Goal: Information Seeking & Learning: Learn about a topic

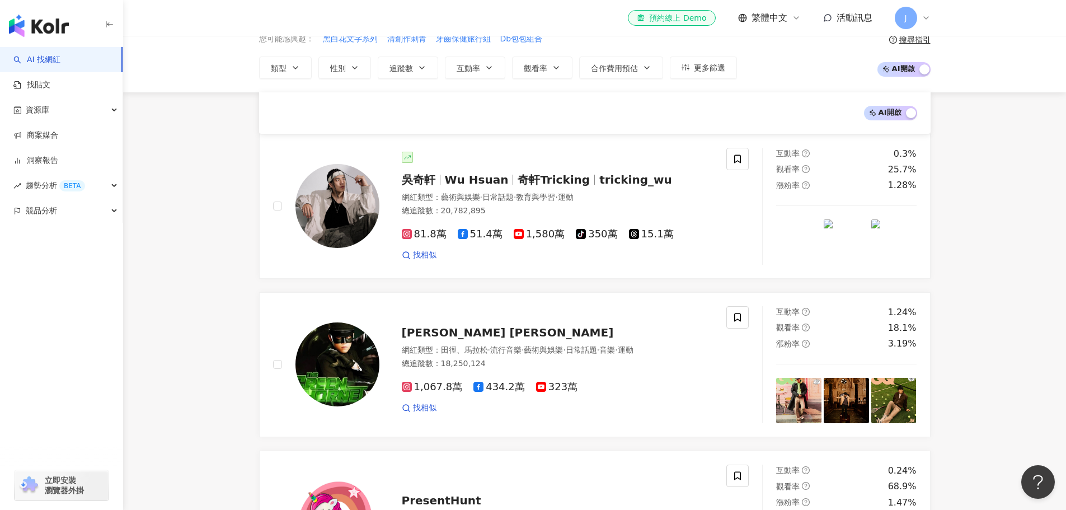
scroll to position [168, 0]
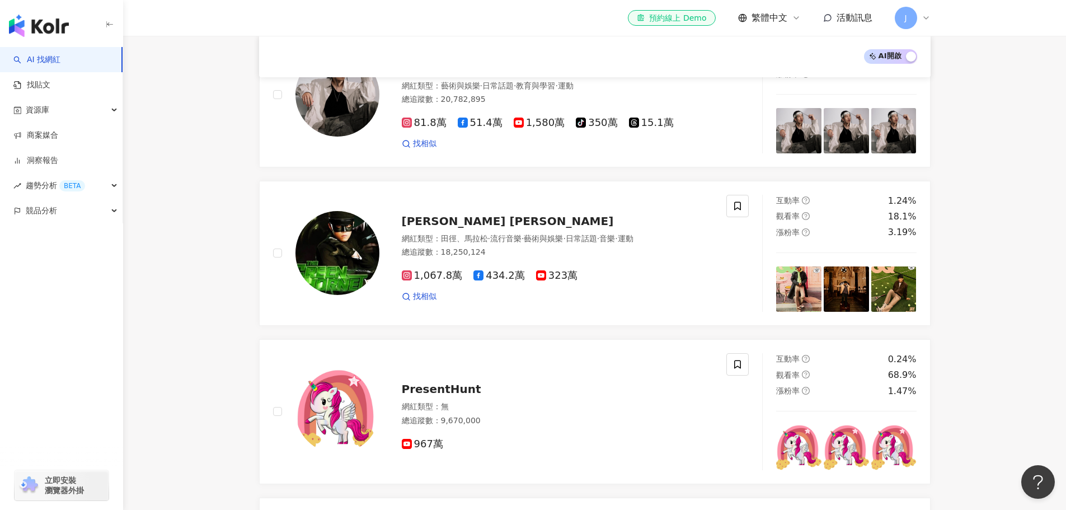
click at [925, 17] on icon at bounding box center [925, 17] width 9 height 9
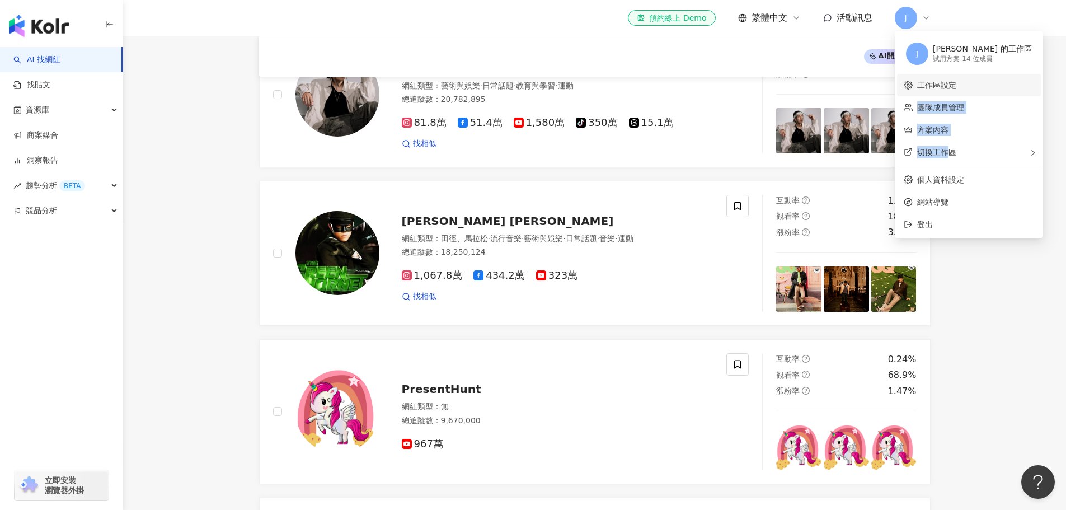
drag, startPoint x: 950, startPoint y: 152, endPoint x: 945, endPoint y: 93, distance: 59.0
click at [965, 88] on ul "J Joanna Shen 的工作區 試用方案 - 14 位成員 工作區設定 團隊成員管理 方案內容 切換工作區 個人資料設定 網站導覽 登出" at bounding box center [969, 134] width 148 height 206
click at [941, 90] on link "工作區設定" at bounding box center [936, 85] width 39 height 9
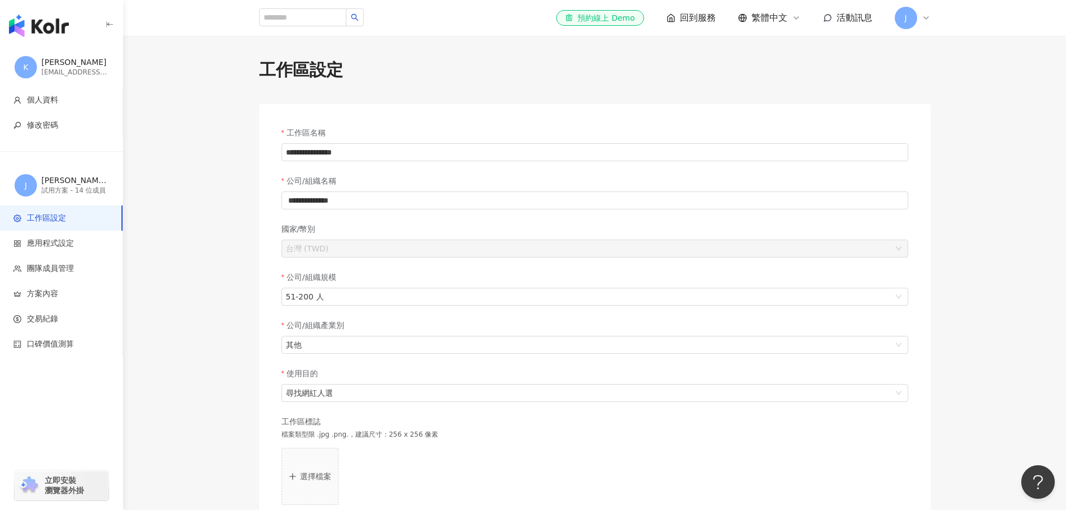
click at [913, 17] on span "J" at bounding box center [906, 18] width 22 height 22
click at [939, 134] on link "方案內容" at bounding box center [932, 129] width 31 height 9
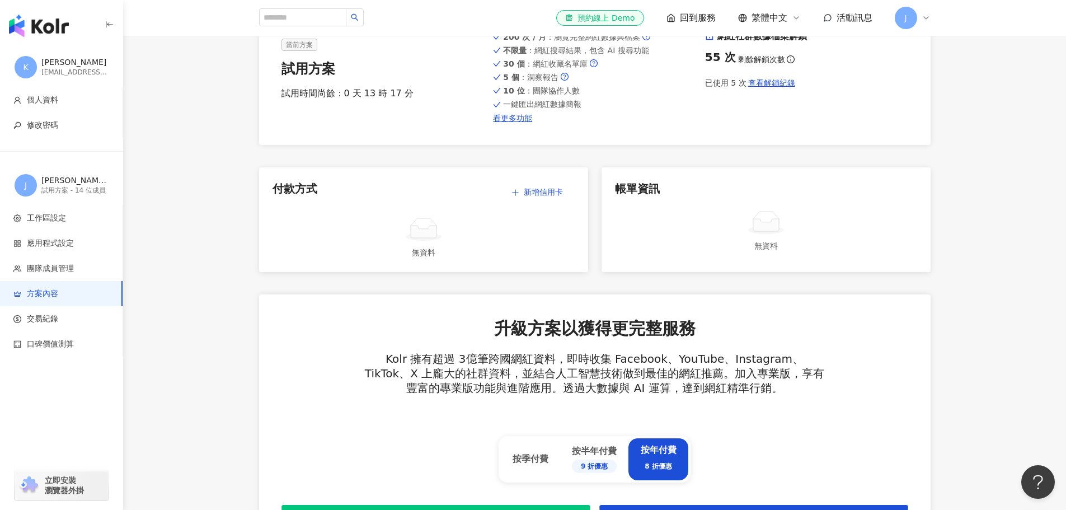
scroll to position [112, 0]
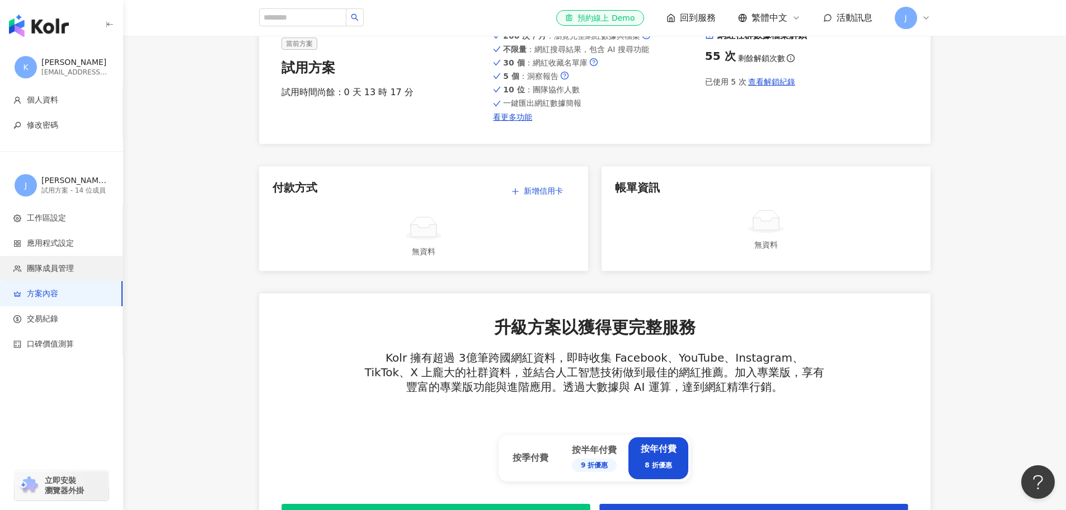
click at [50, 272] on span "團隊成員管理" at bounding box center [50, 268] width 47 height 11
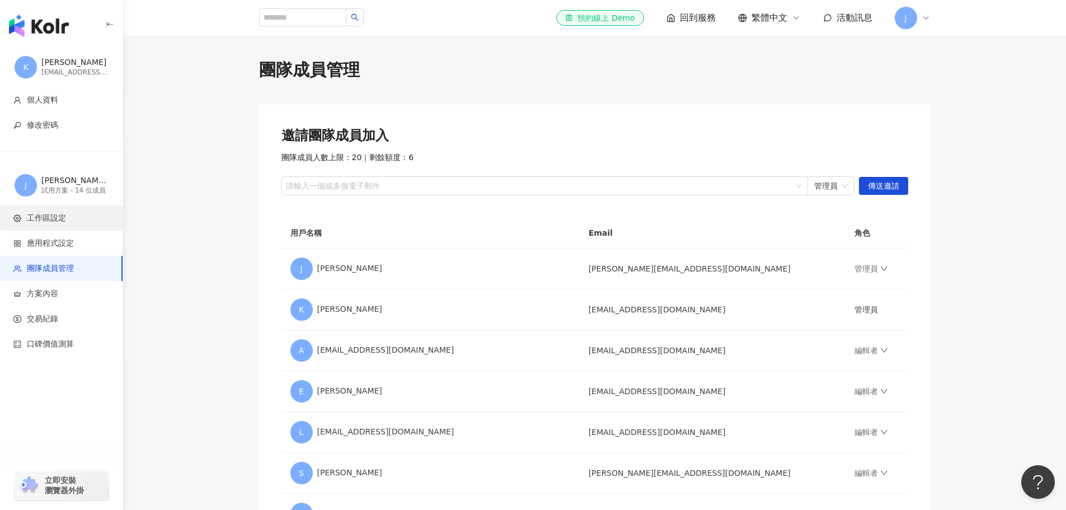
click at [62, 220] on span "工作區設定" at bounding box center [46, 218] width 39 height 11
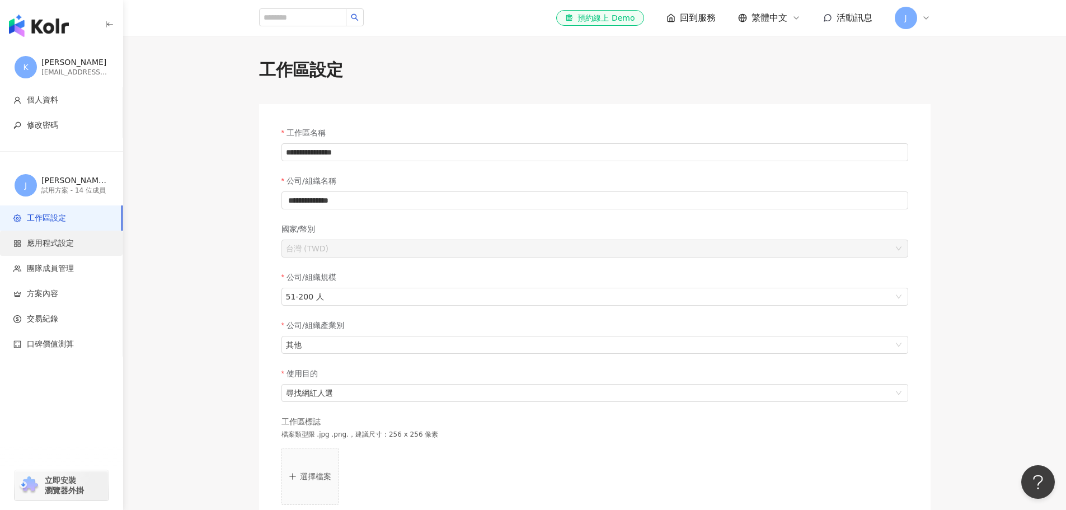
click at [52, 239] on span "應用程式設定" at bounding box center [50, 243] width 47 height 11
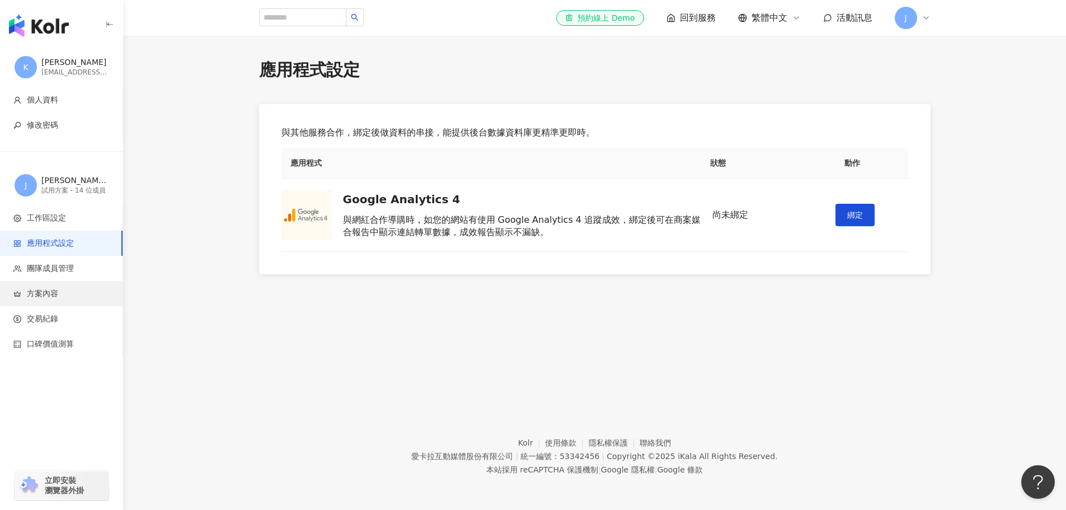
click at [43, 293] on span "方案內容" at bounding box center [42, 293] width 31 height 11
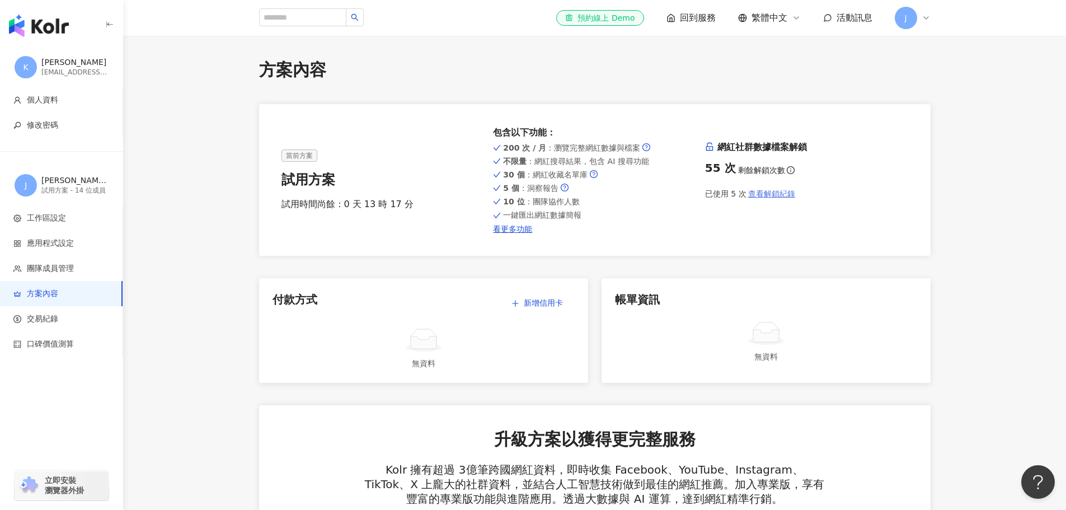
click at [773, 196] on span "查看解鎖紀錄" at bounding box center [771, 193] width 47 height 9
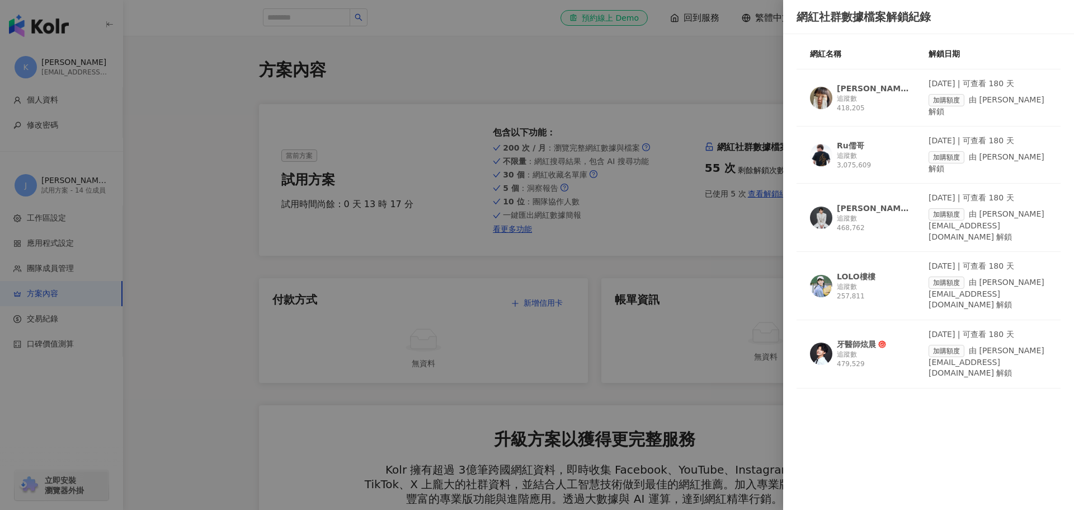
click at [1023, 135] on div "2025/9/4 | 可查看 180 天" at bounding box center [988, 140] width 119 height 11
click at [239, 70] on div at bounding box center [537, 255] width 1074 height 510
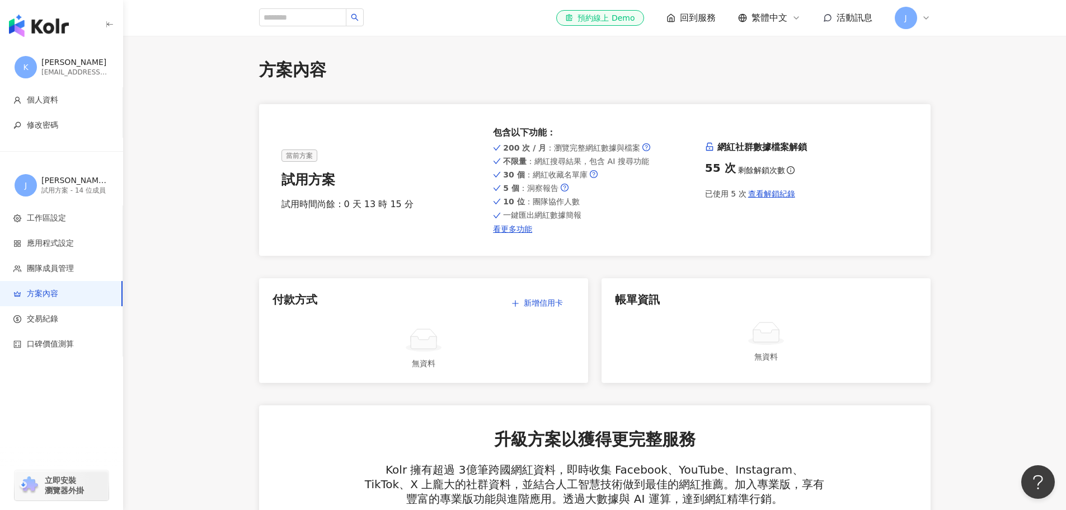
click at [41, 32] on img "button" at bounding box center [39, 26] width 60 height 22
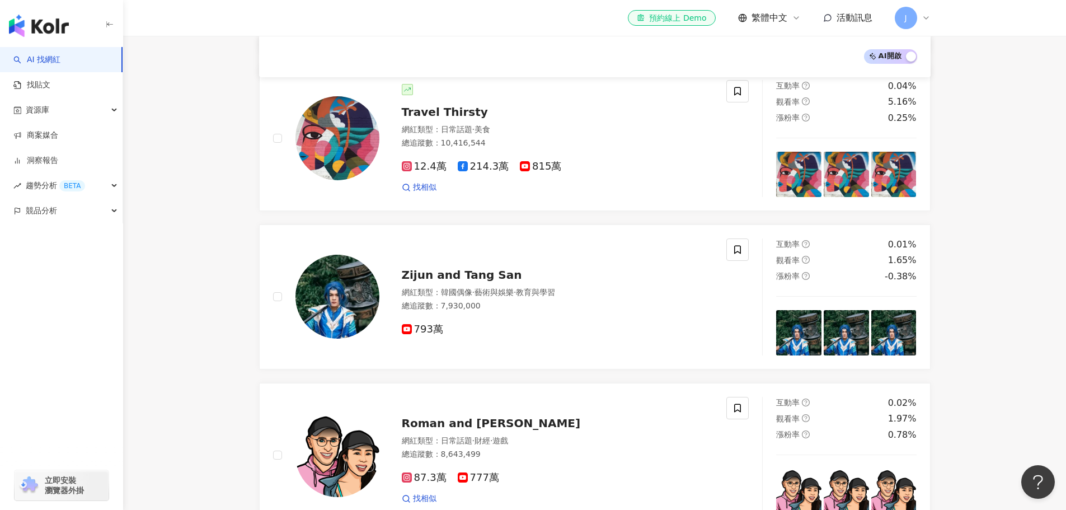
scroll to position [780, 0]
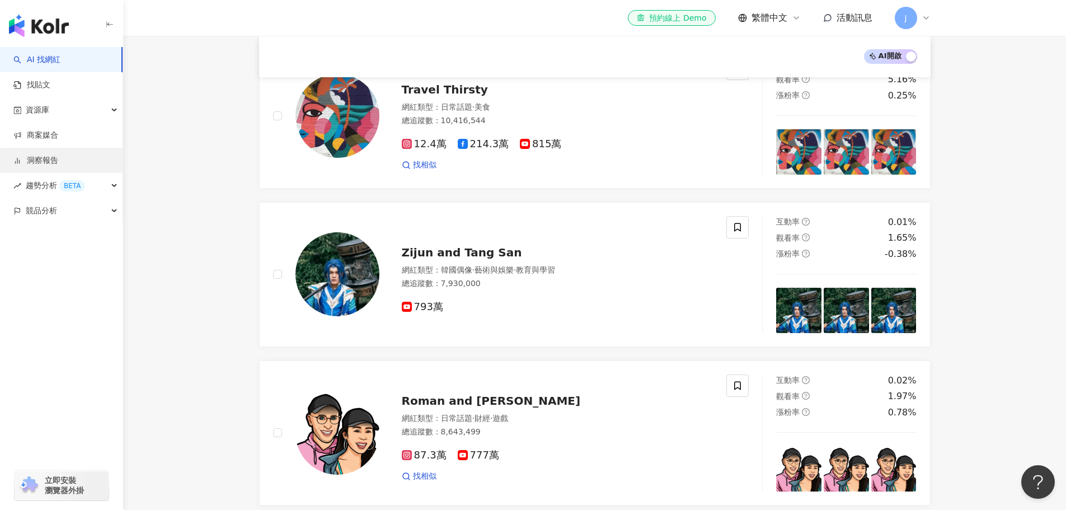
click at [58, 157] on link "洞察報告" at bounding box center [35, 160] width 45 height 11
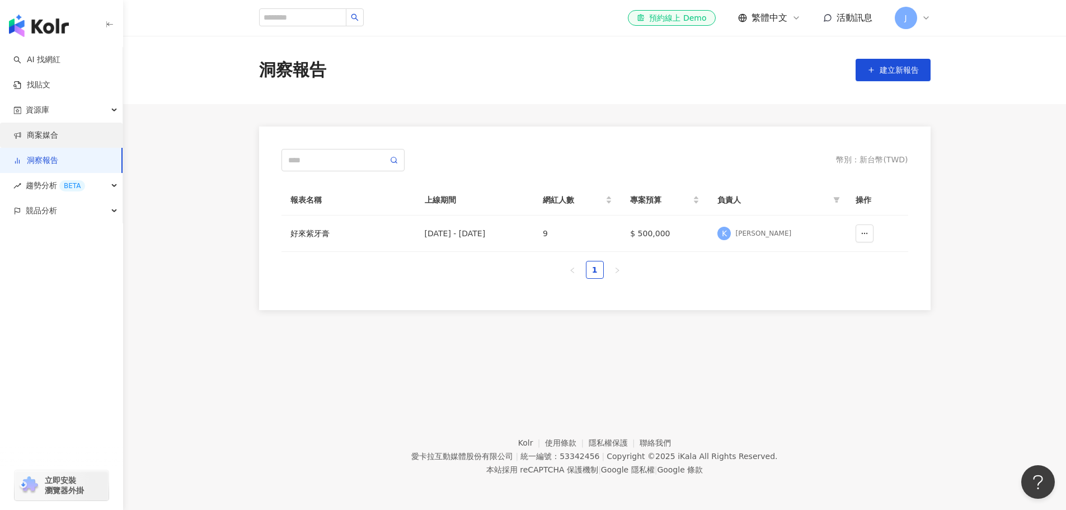
click at [58, 134] on link "商案媒合" at bounding box center [35, 135] width 45 height 11
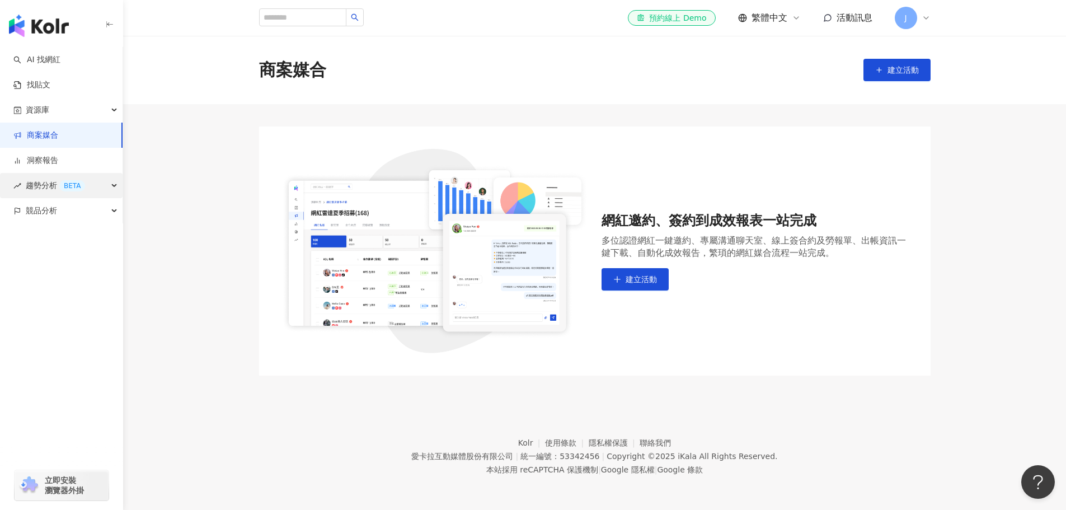
click at [49, 195] on span "趨勢分析 BETA" at bounding box center [55, 185] width 59 height 25
click at [63, 110] on div "資源庫" at bounding box center [61, 109] width 123 height 25
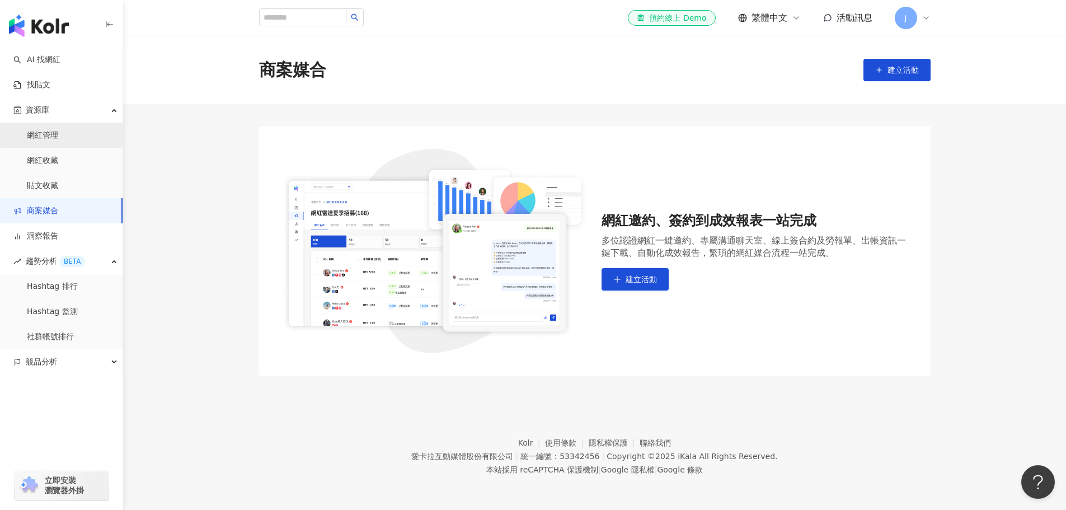
click at [58, 135] on link "網紅管理" at bounding box center [42, 135] width 31 height 11
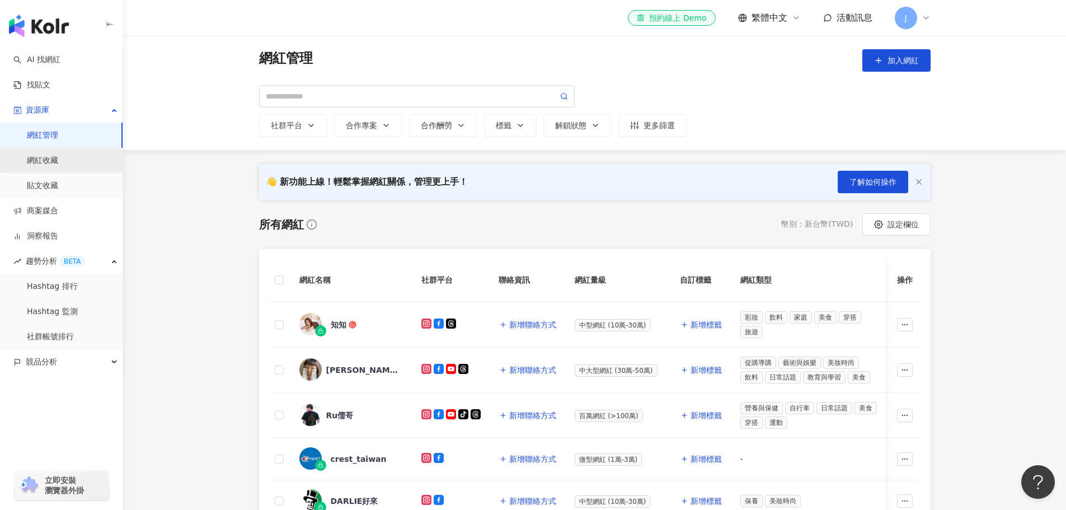
click at [58, 161] on link "網紅收藏" at bounding box center [42, 160] width 31 height 11
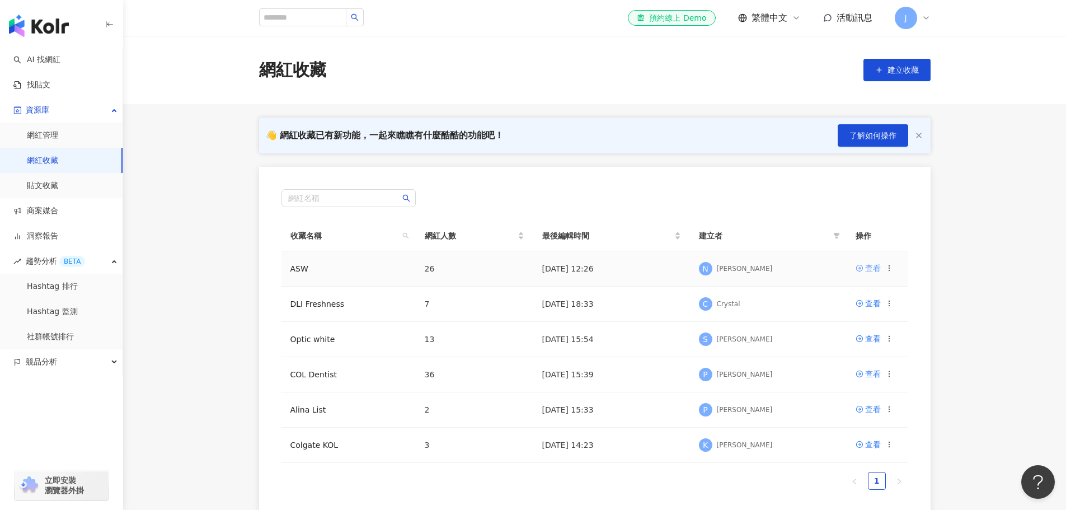
click at [869, 270] on div "查看" at bounding box center [873, 268] width 16 height 12
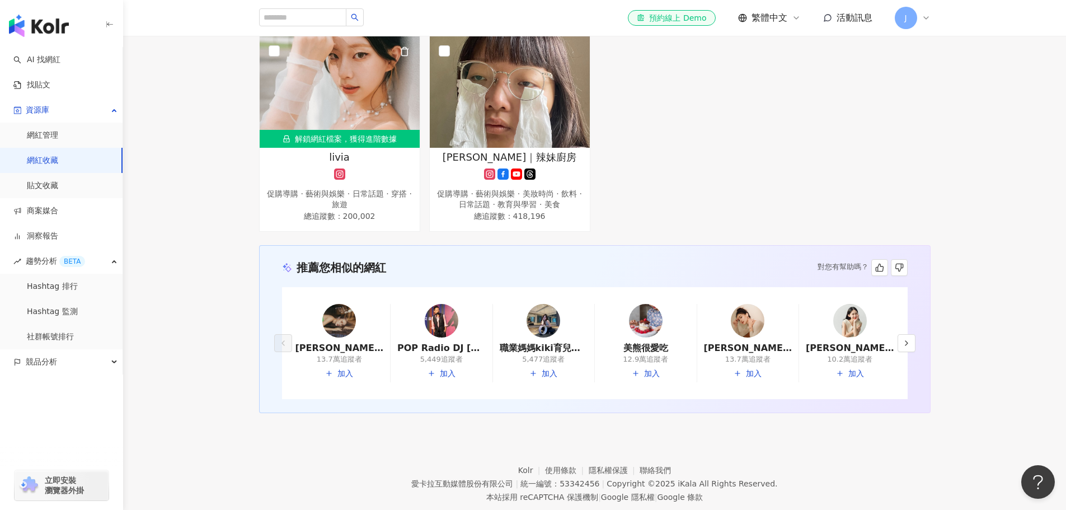
scroll to position [1472, 0]
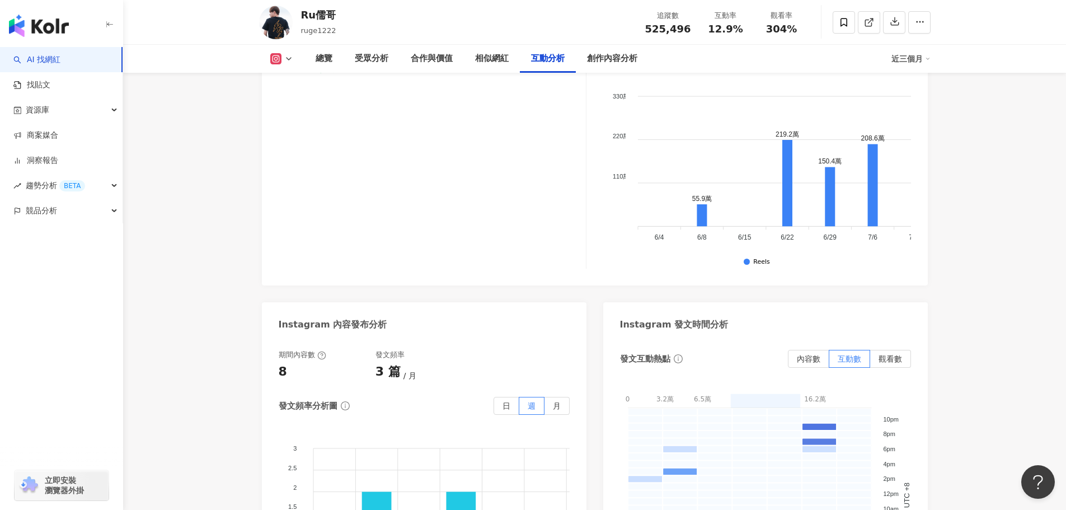
scroll to position [2853, 0]
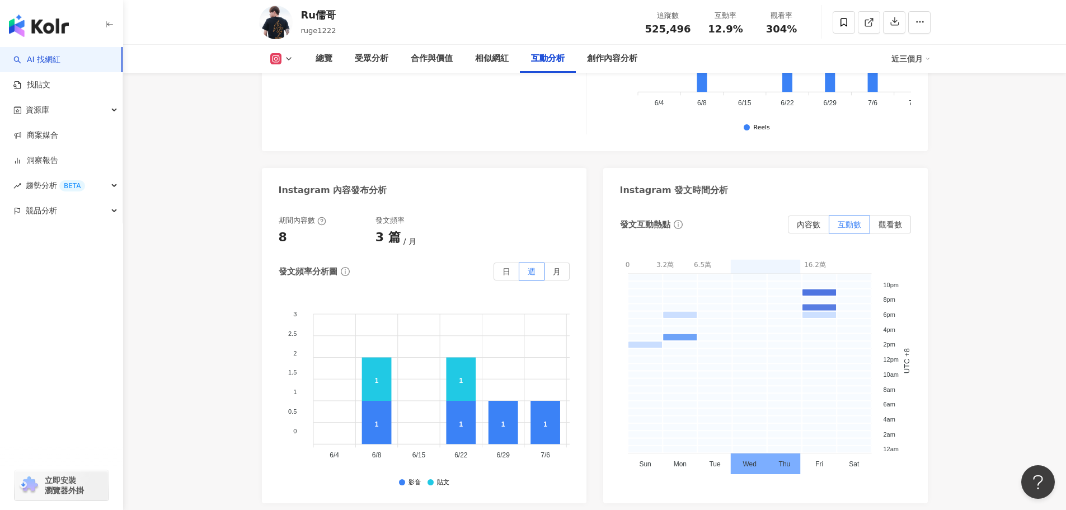
click at [40, 26] on img "button" at bounding box center [39, 26] width 60 height 22
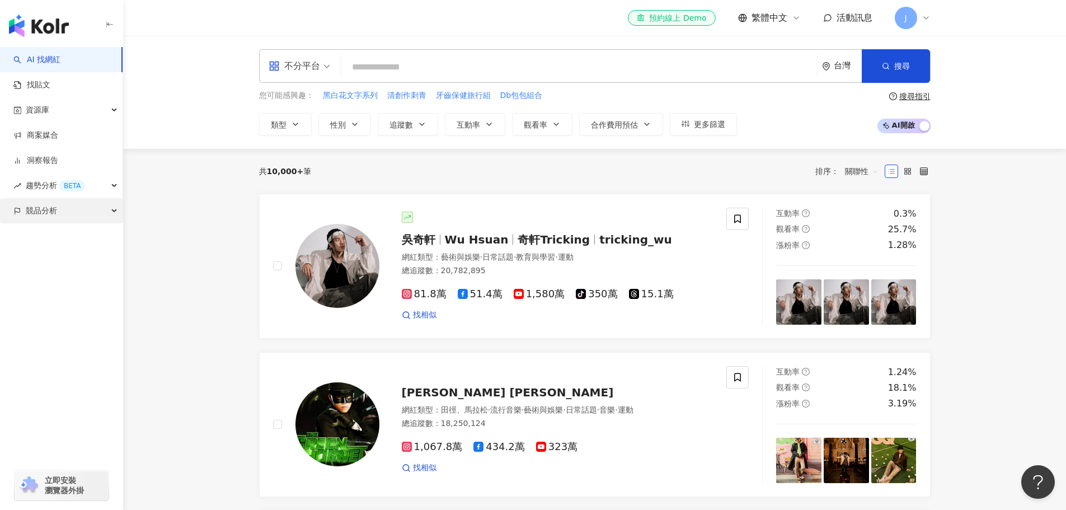
click at [60, 210] on div "競品分析" at bounding box center [61, 210] width 123 height 25
click at [66, 239] on link "品牌帳號分析" at bounding box center [50, 235] width 47 height 11
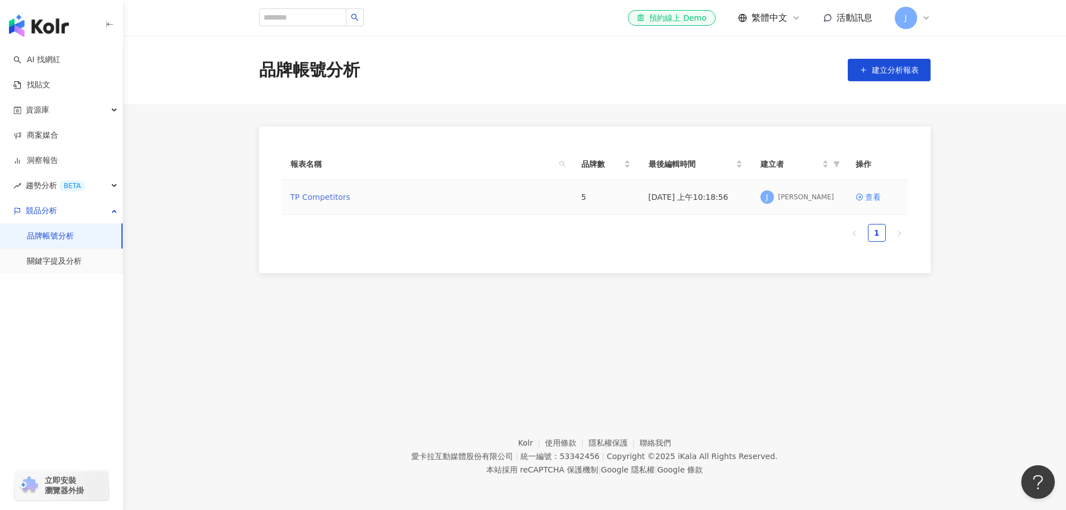
click at [323, 200] on link "TP Competitors" at bounding box center [320, 197] width 60 height 12
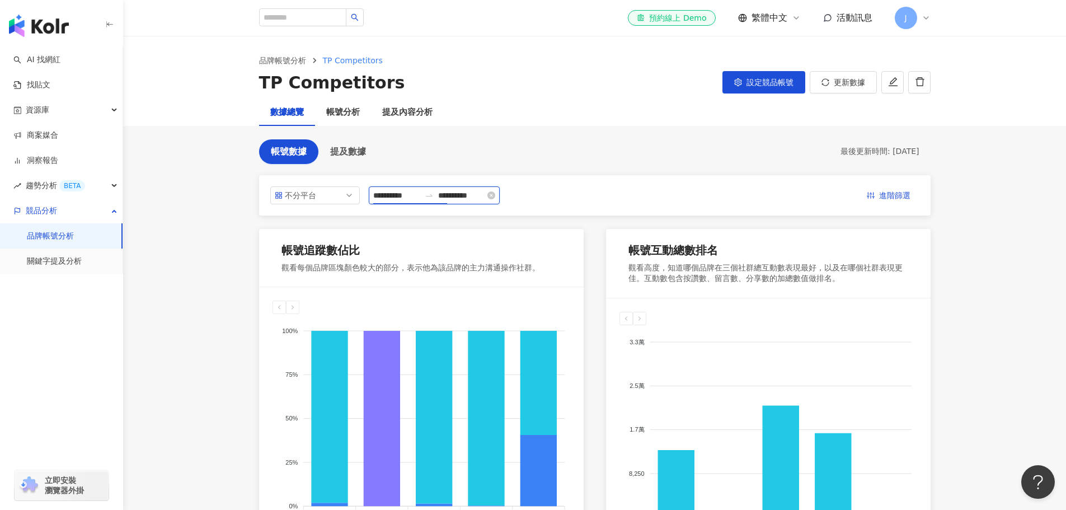
click at [411, 194] on input "**********" at bounding box center [396, 195] width 47 height 12
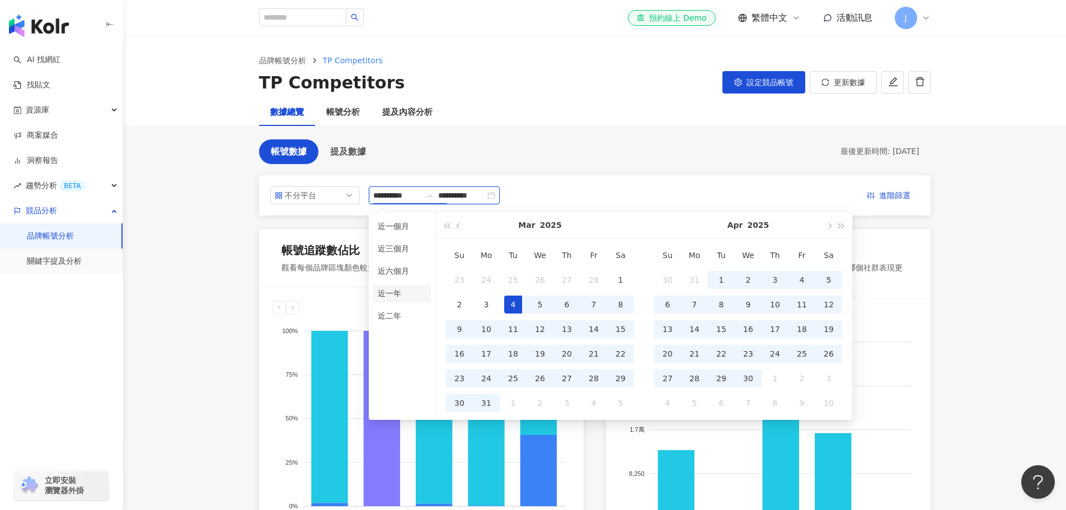
type input "**********"
click at [398, 293] on li "近一年" at bounding box center [402, 293] width 58 height 18
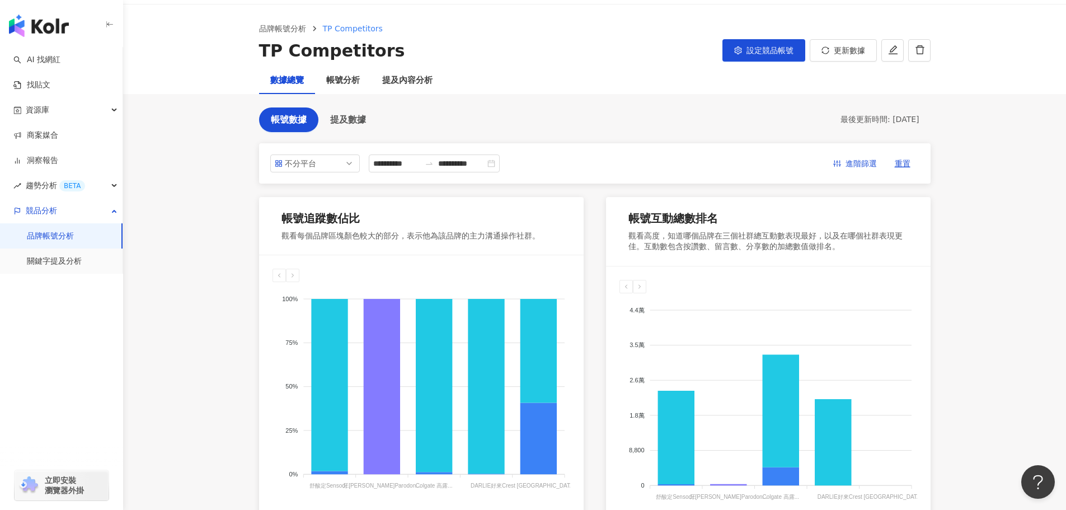
scroll to position [112, 0]
